Goal: Transaction & Acquisition: Book appointment/travel/reservation

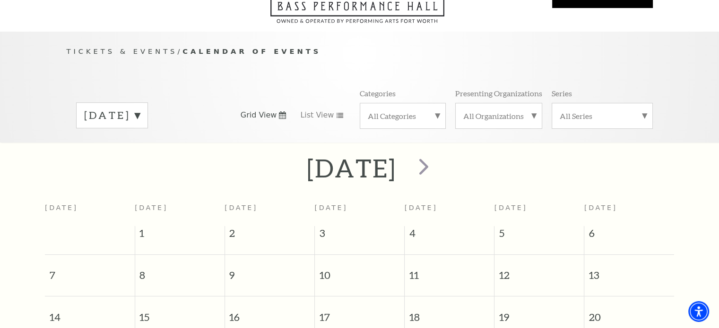
scroll to position [83, 0]
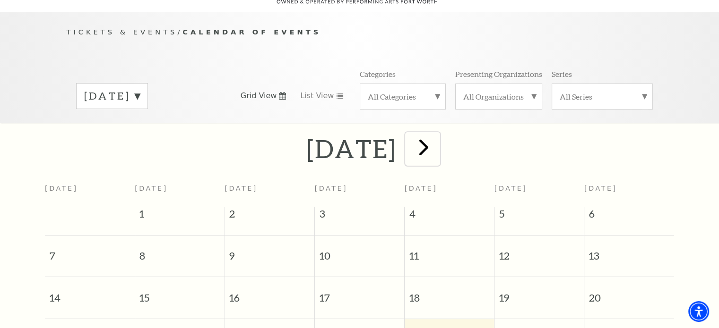
click at [437, 142] on span "next" at bounding box center [423, 147] width 27 height 27
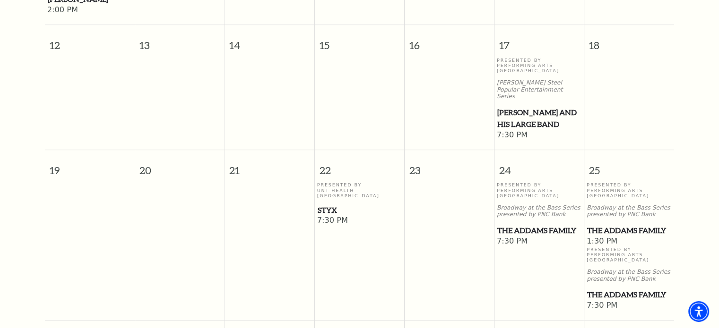
scroll to position [556, 0]
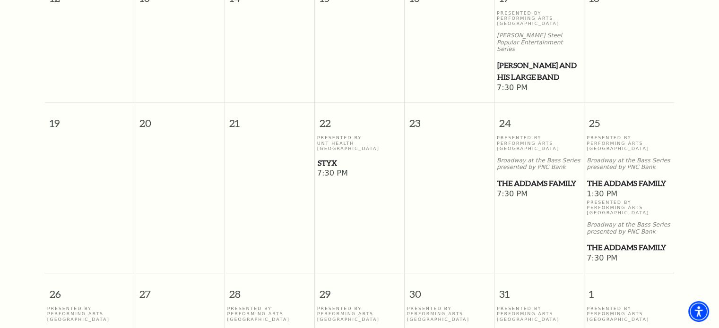
click at [330, 157] on span "Styx" at bounding box center [360, 163] width 84 height 12
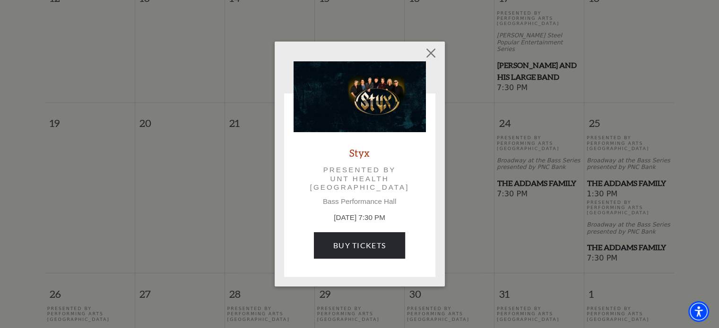
click at [361, 155] on link "Styx" at bounding box center [359, 152] width 20 height 13
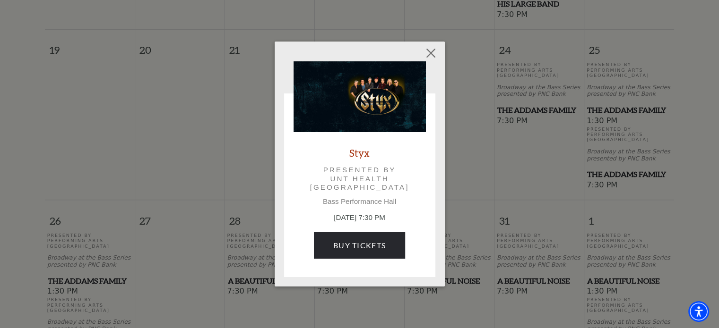
scroll to position [745, 0]
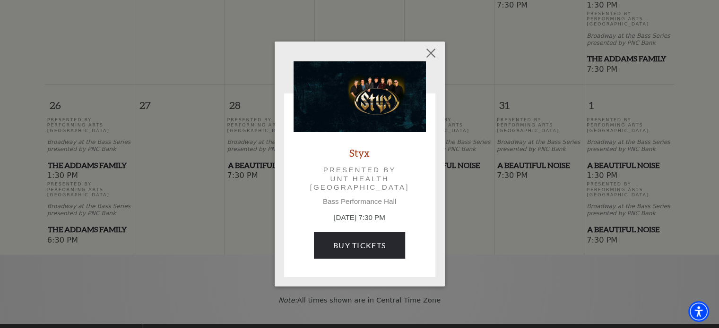
click at [358, 153] on link "Styx" at bounding box center [359, 152] width 20 height 13
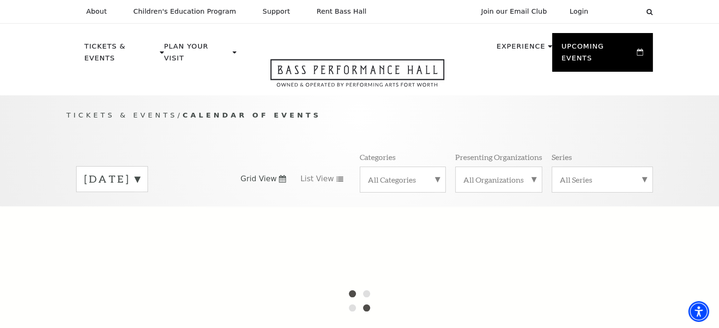
click at [148, 166] on div "[DATE]" at bounding box center [112, 179] width 72 height 26
click at [140, 189] on label "[DATE]" at bounding box center [112, 199] width 56 height 20
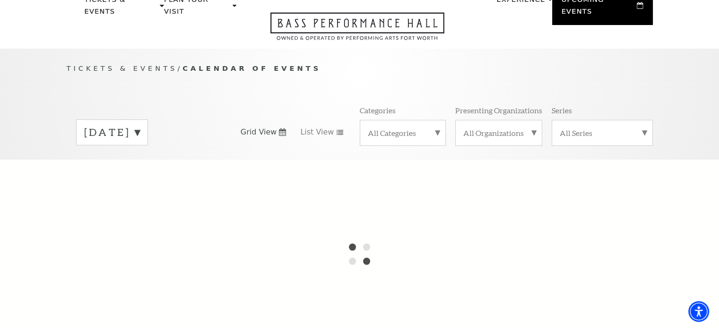
scroll to position [63, 0]
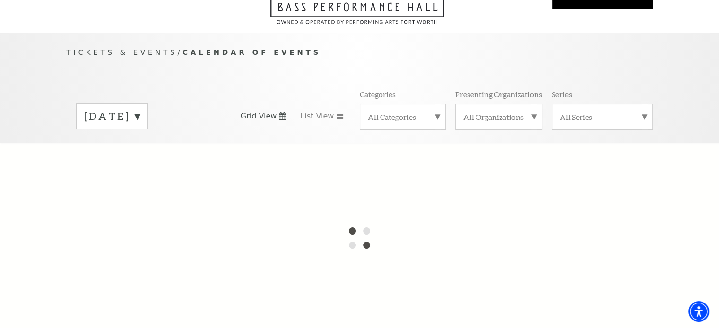
click at [140, 109] on label "[DATE]" at bounding box center [112, 116] width 56 height 15
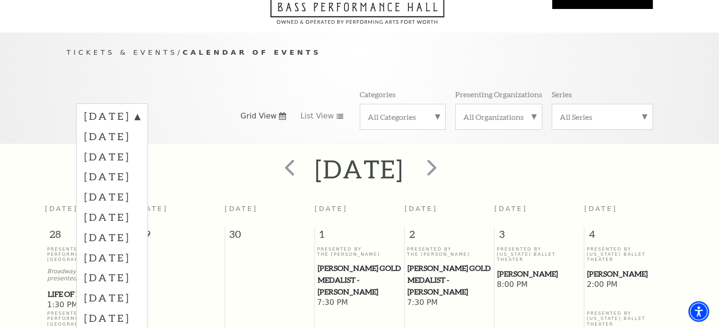
scroll to position [83, 0]
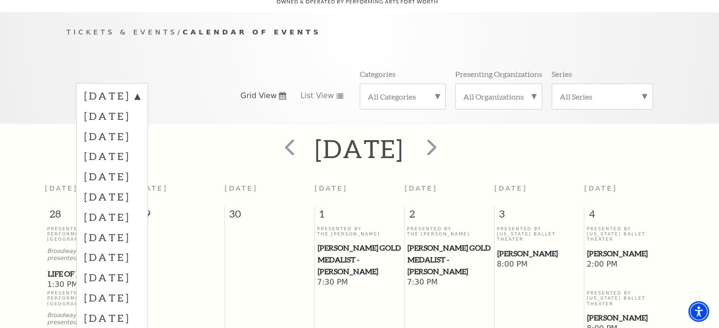
click at [542, 135] on div "[DATE]" at bounding box center [359, 149] width 719 height 34
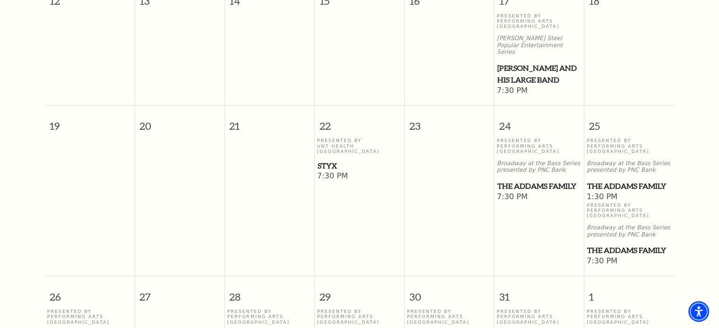
scroll to position [556, 0]
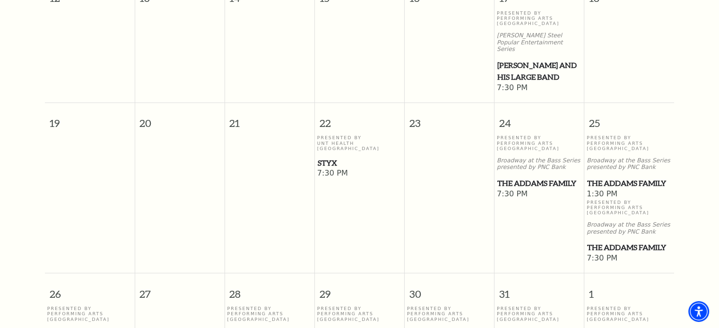
click at [617, 178] on span "The Addams Family" at bounding box center [629, 184] width 84 height 12
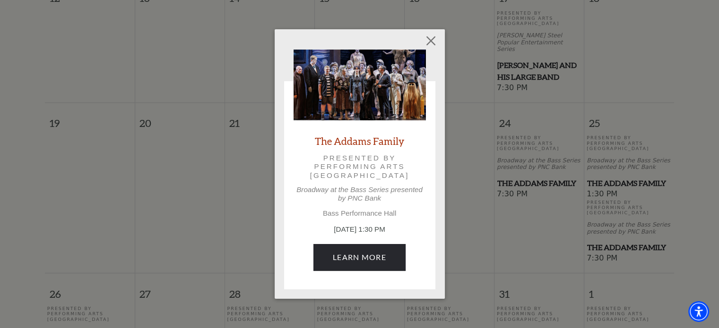
click at [374, 142] on link "The Addams Family" at bounding box center [359, 141] width 89 height 13
drag, startPoint x: 312, startPoint y: 137, endPoint x: 403, endPoint y: 138, distance: 90.7
click at [403, 138] on div "The Addams Family Presented by Performing Arts Fort Worth Broadway at the Bass …" at bounding box center [359, 165] width 132 height 231
copy link "The Addams Family"
